Goal: Task Accomplishment & Management: Use online tool/utility

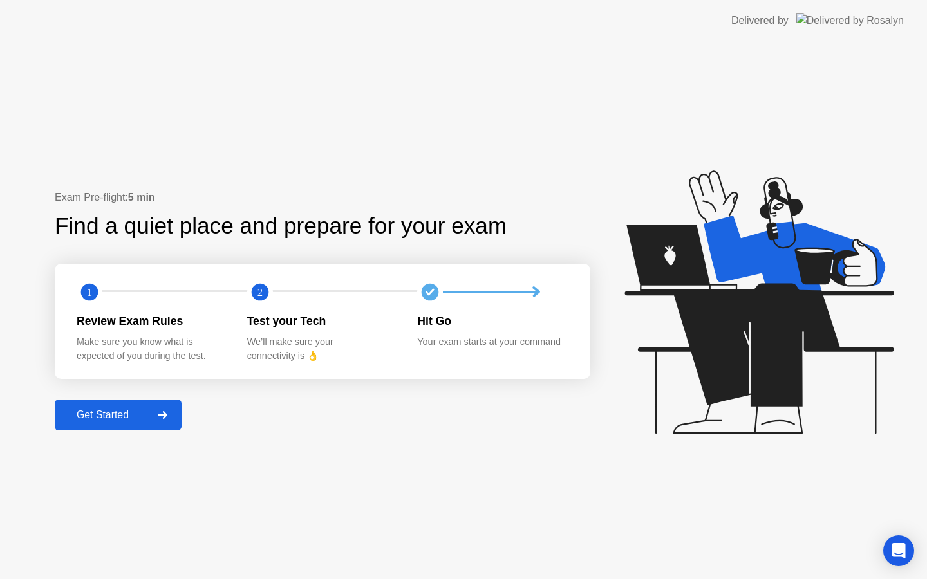
click at [100, 410] on div "Get Started" at bounding box center [103, 415] width 88 height 12
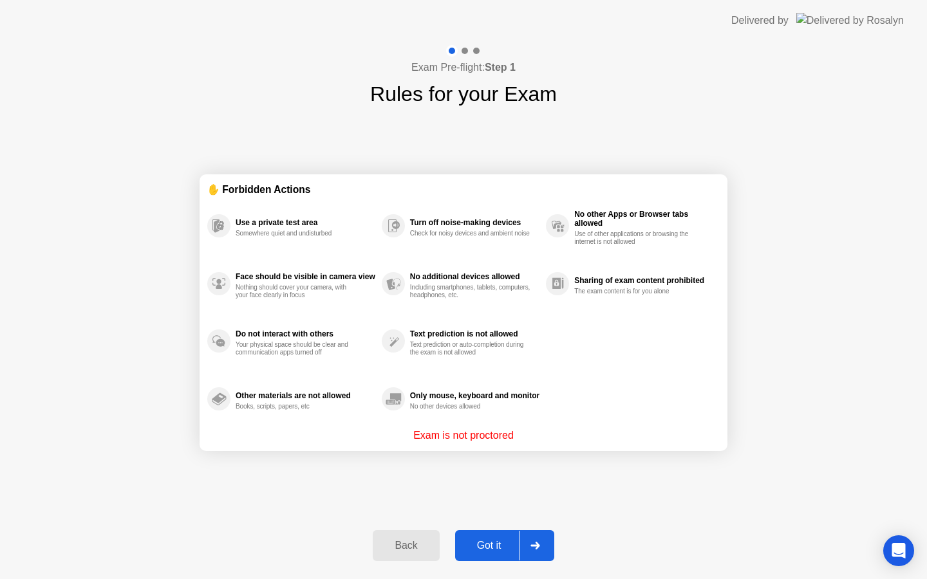
click at [494, 551] on div "Got it" at bounding box center [489, 546] width 60 height 12
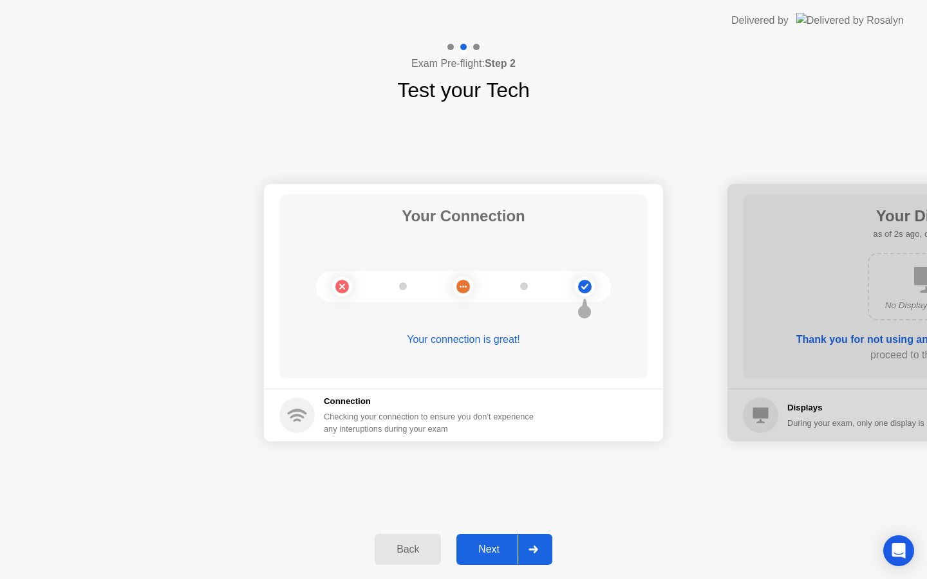
click at [494, 550] on div "Next" at bounding box center [488, 550] width 57 height 12
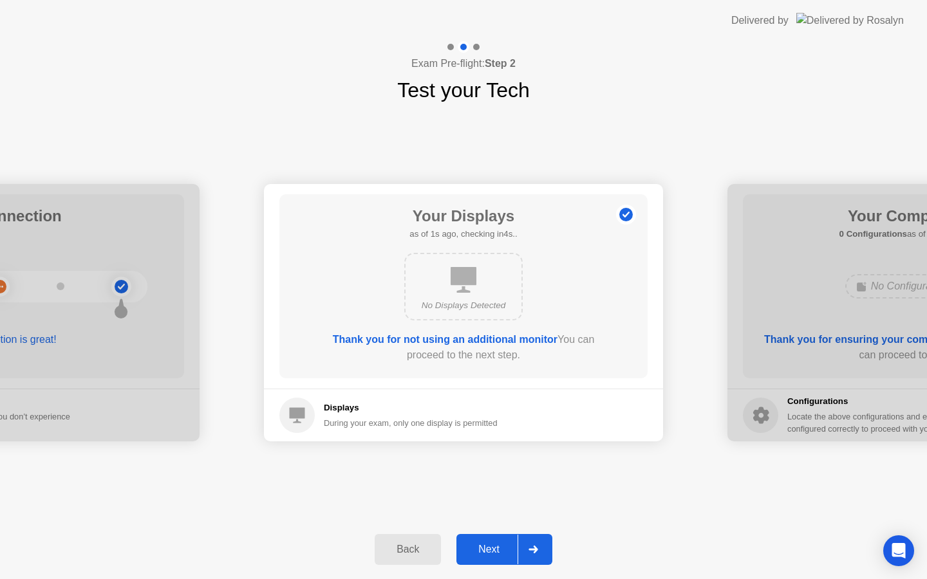
click at [494, 550] on div "Next" at bounding box center [488, 550] width 57 height 12
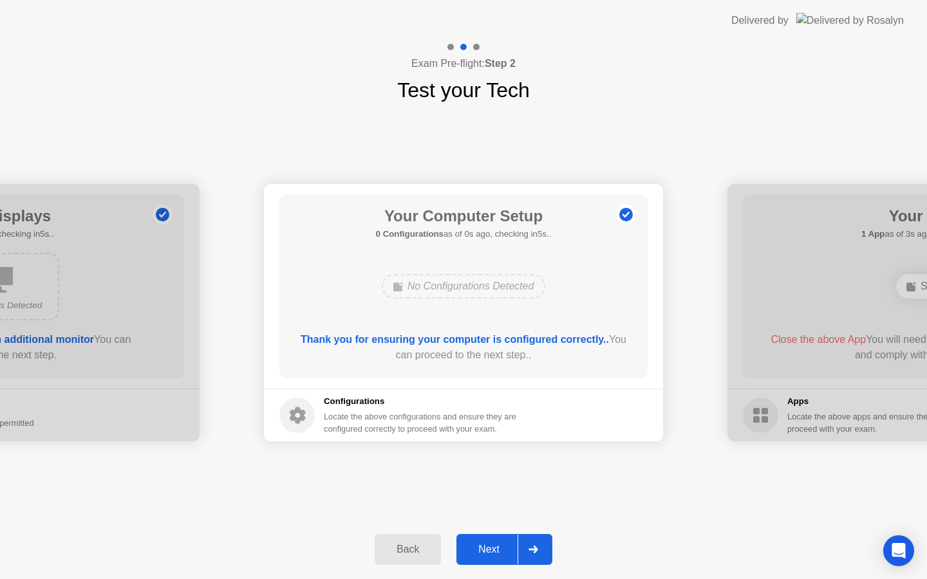
click at [494, 550] on div "Next" at bounding box center [488, 550] width 57 height 12
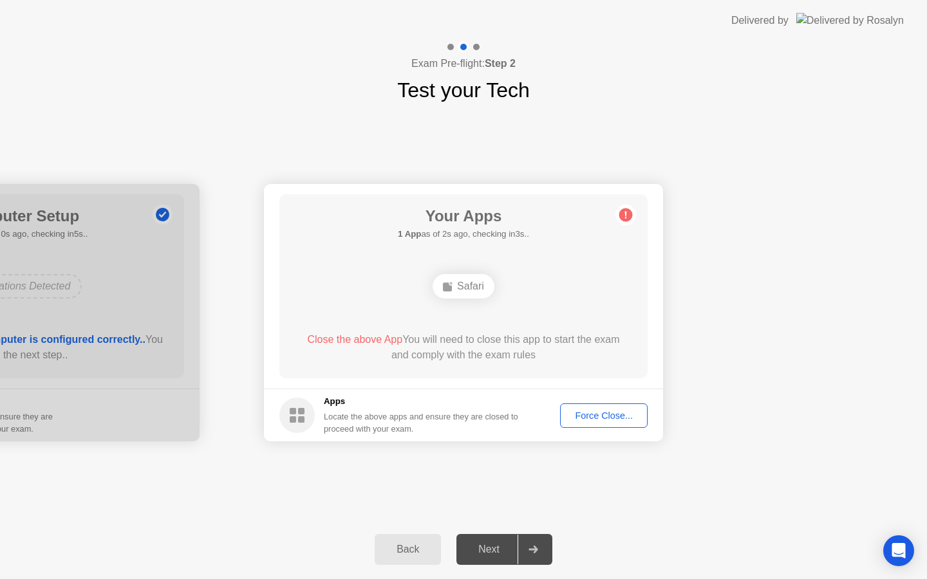
click at [597, 420] on div "Force Close..." at bounding box center [603, 416] width 79 height 10
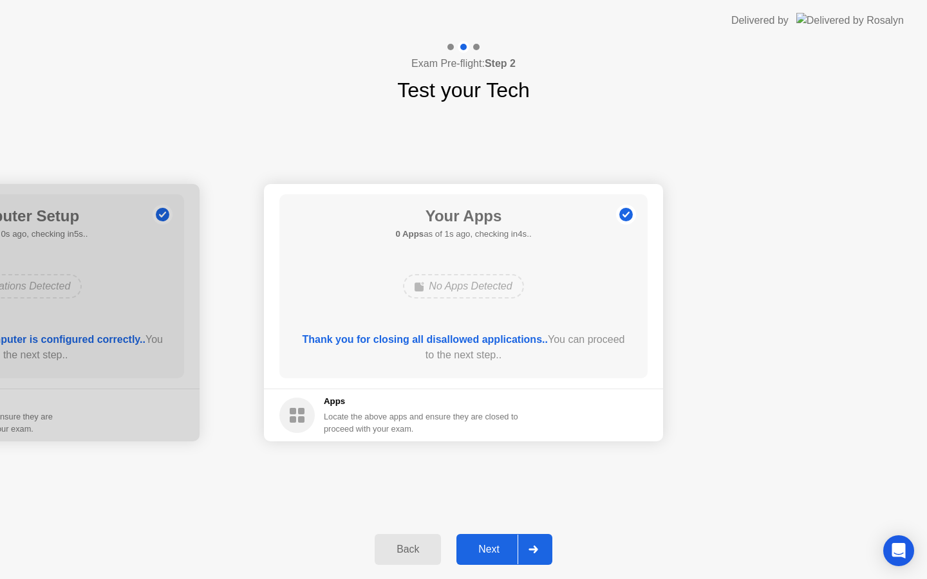
click at [483, 540] on button "Next" at bounding box center [504, 549] width 96 height 31
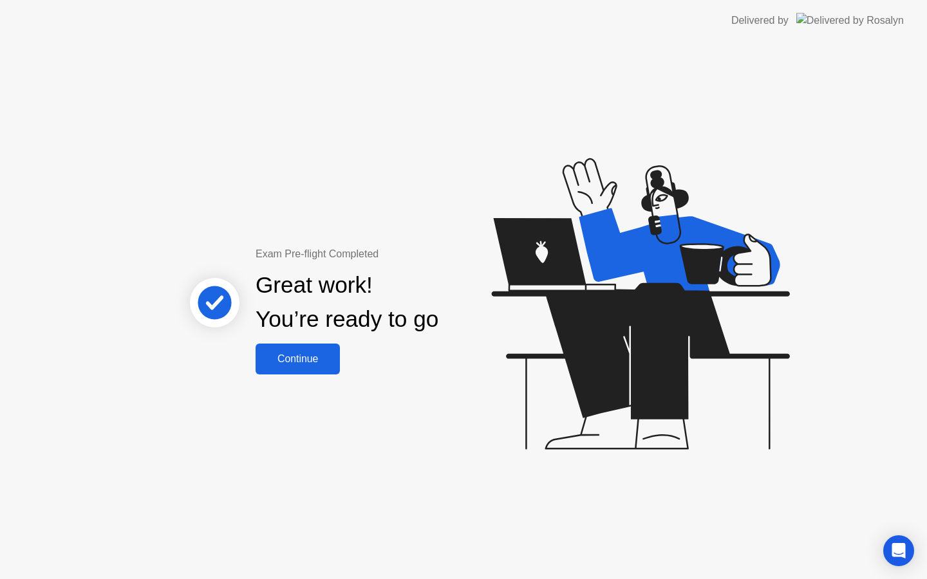
click at [285, 356] on div "Continue" at bounding box center [297, 359] width 77 height 12
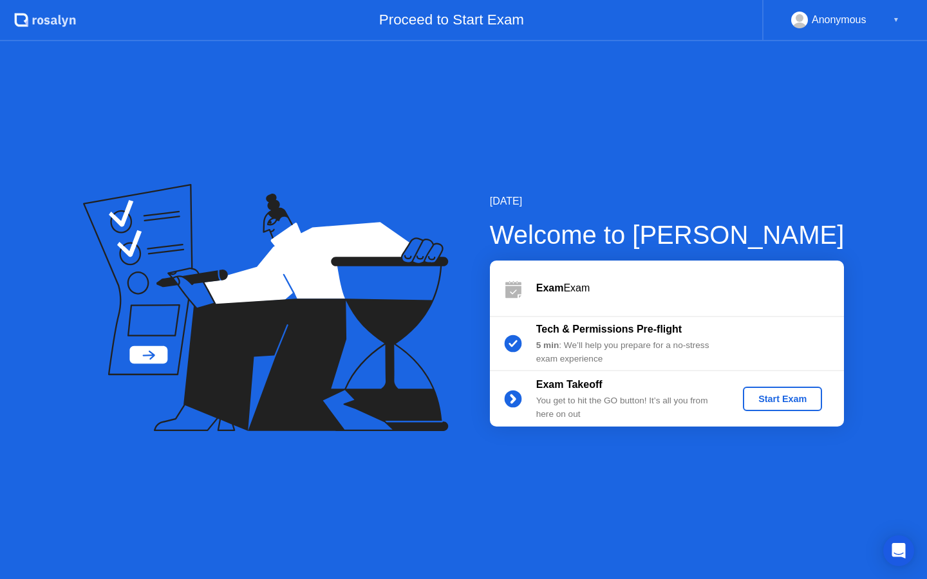
click at [758, 402] on div "Start Exam" at bounding box center [782, 399] width 69 height 10
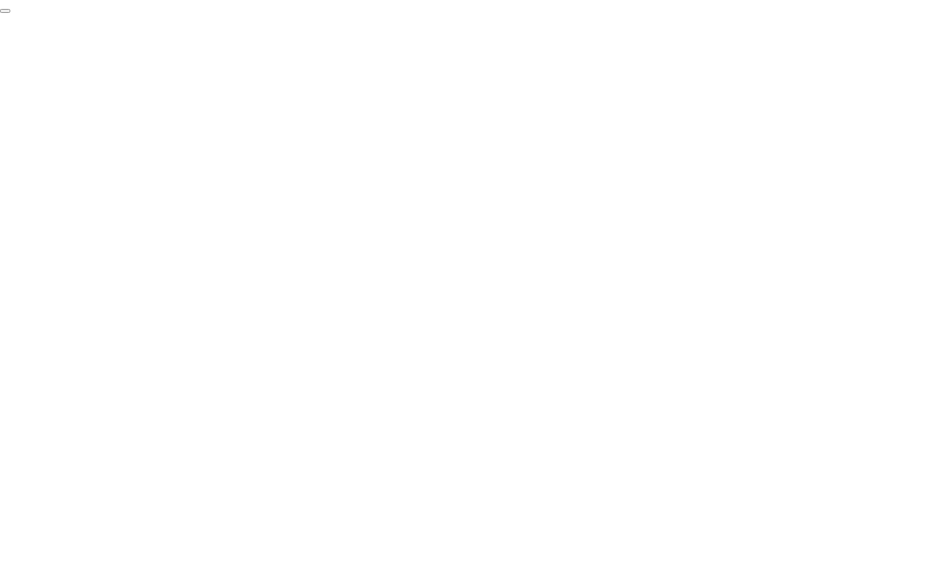
click div "End Proctoring Session"
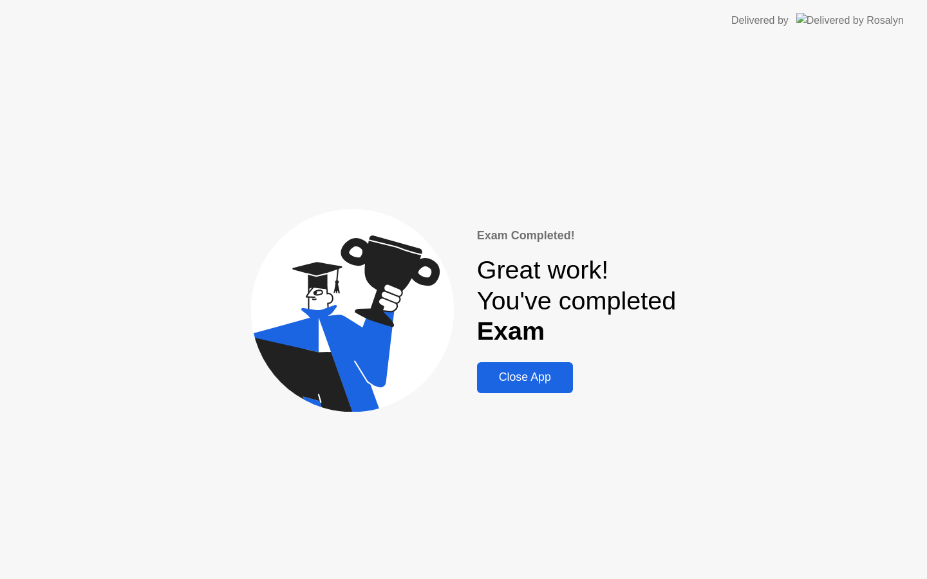
click at [504, 382] on div "Close App" at bounding box center [525, 378] width 88 height 14
